Goal: Navigation & Orientation: Find specific page/section

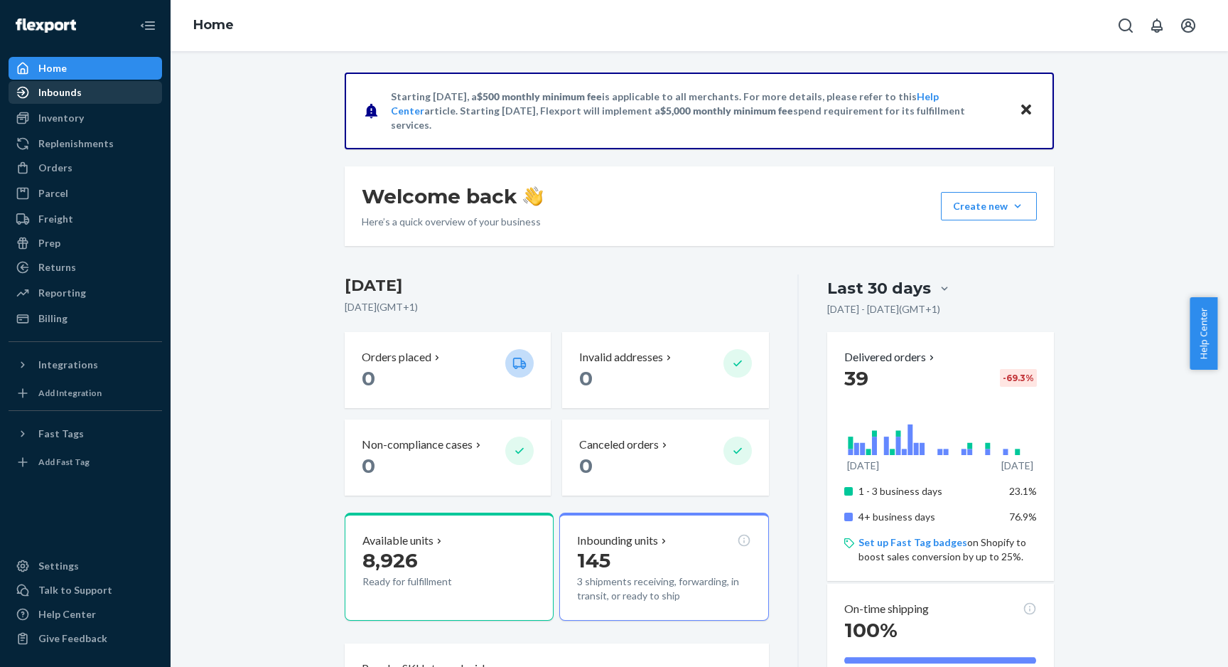
click at [102, 101] on div "Inbounds" at bounding box center [85, 92] width 151 height 20
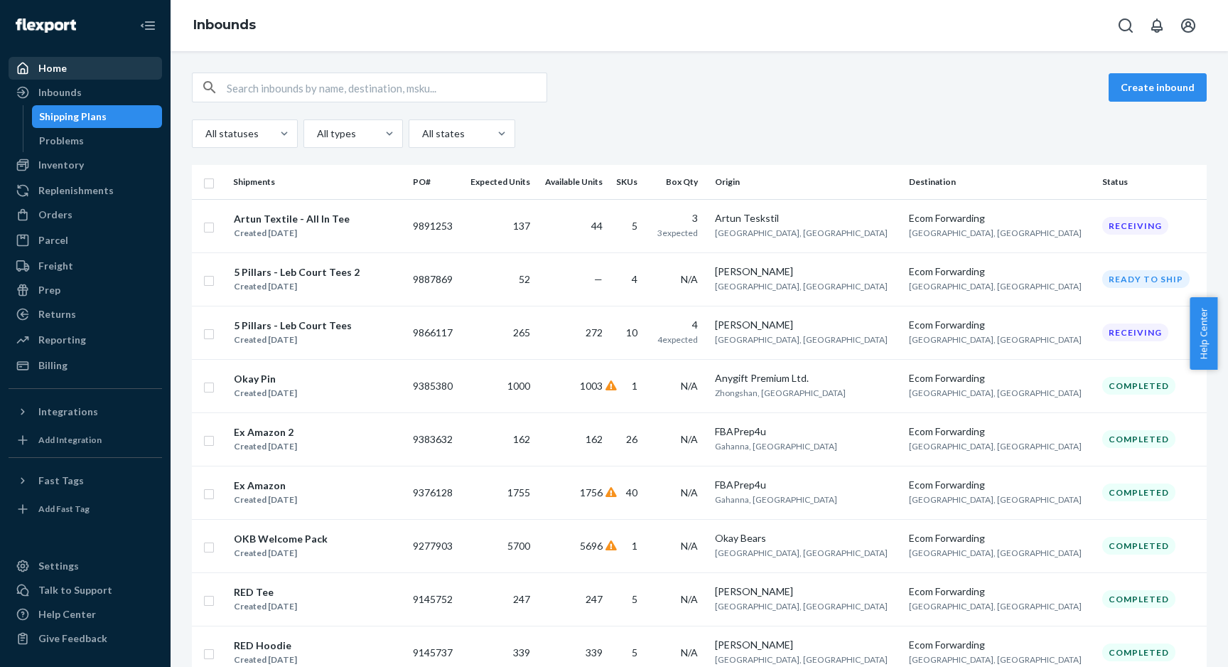
click at [76, 70] on div "Home" at bounding box center [85, 68] width 151 height 20
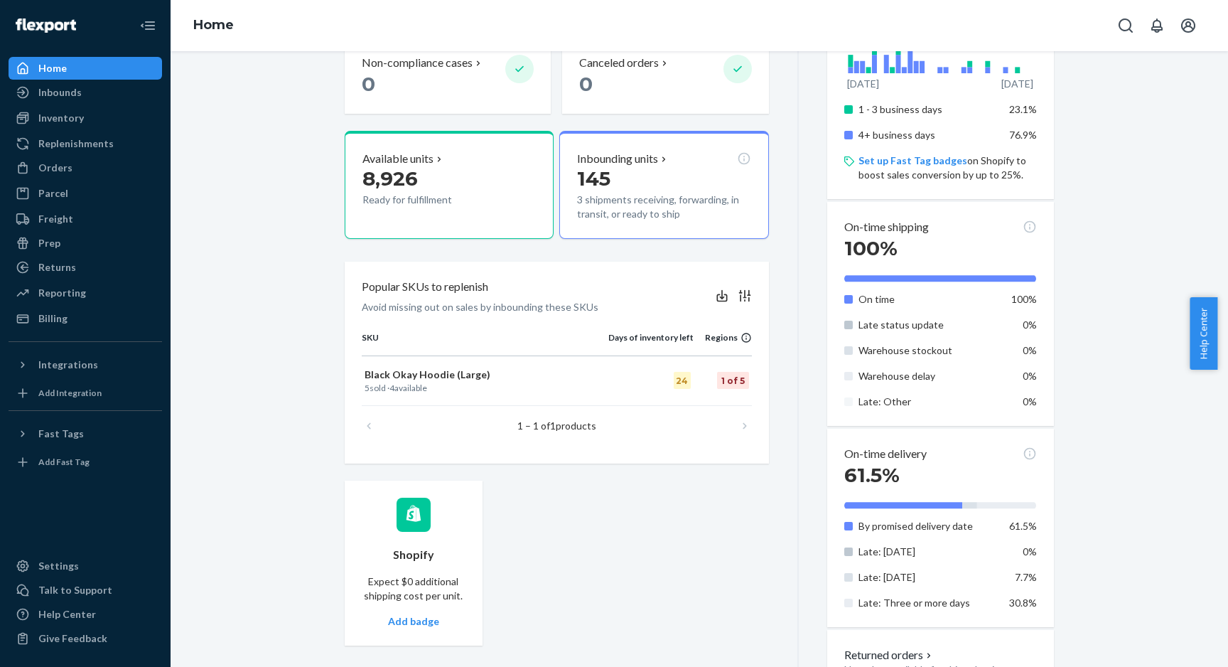
scroll to position [272, 0]
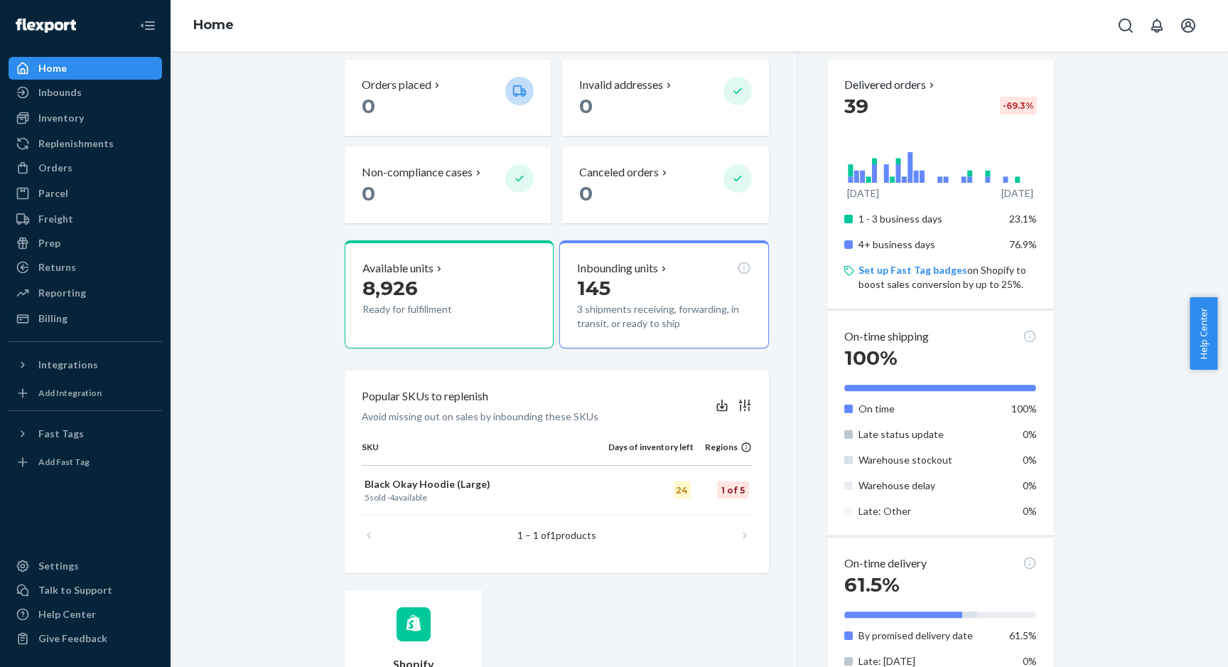
click at [103, 70] on div "Home" at bounding box center [85, 68] width 151 height 20
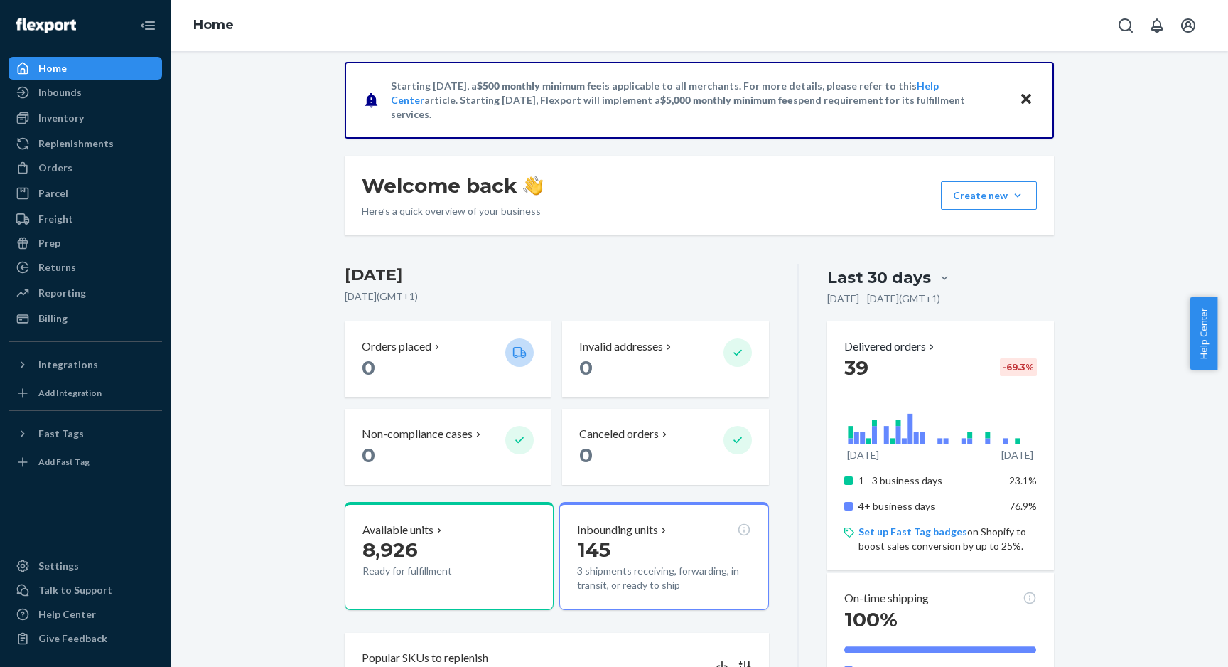
scroll to position [0, 0]
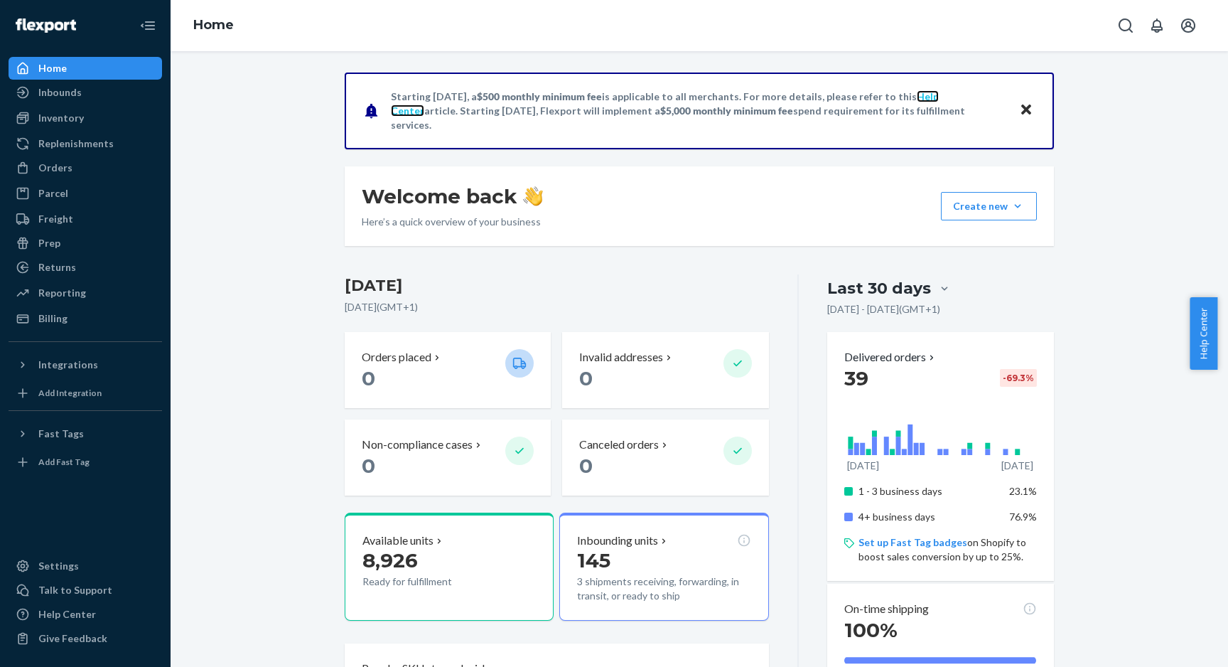
click at [931, 104] on link "Help Center" at bounding box center [665, 103] width 548 height 26
